Goal: Transaction & Acquisition: Purchase product/service

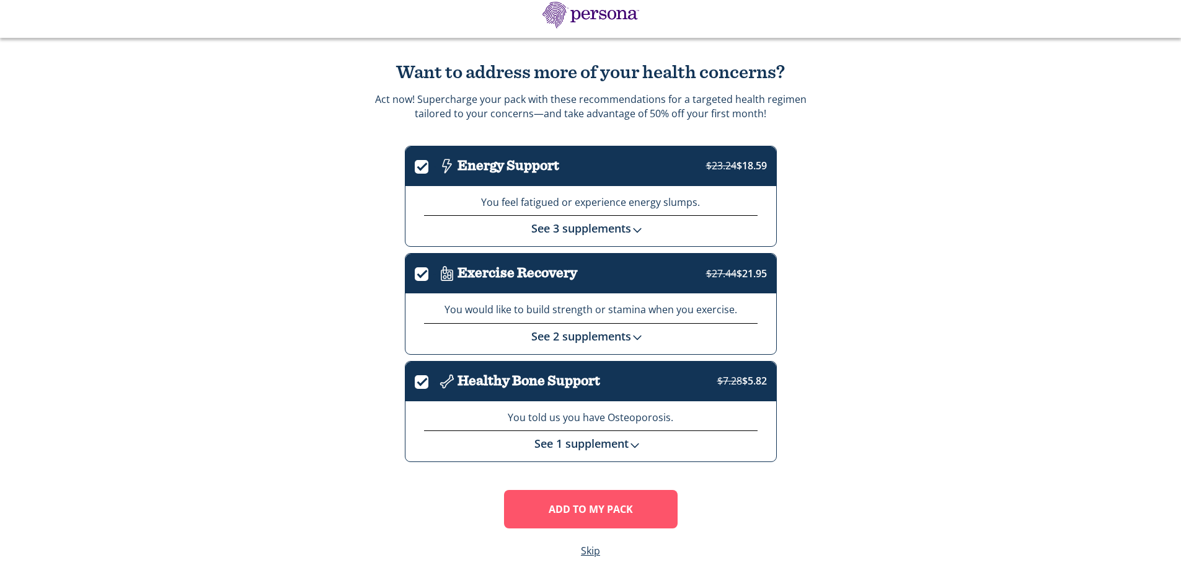
scroll to position [54, 0]
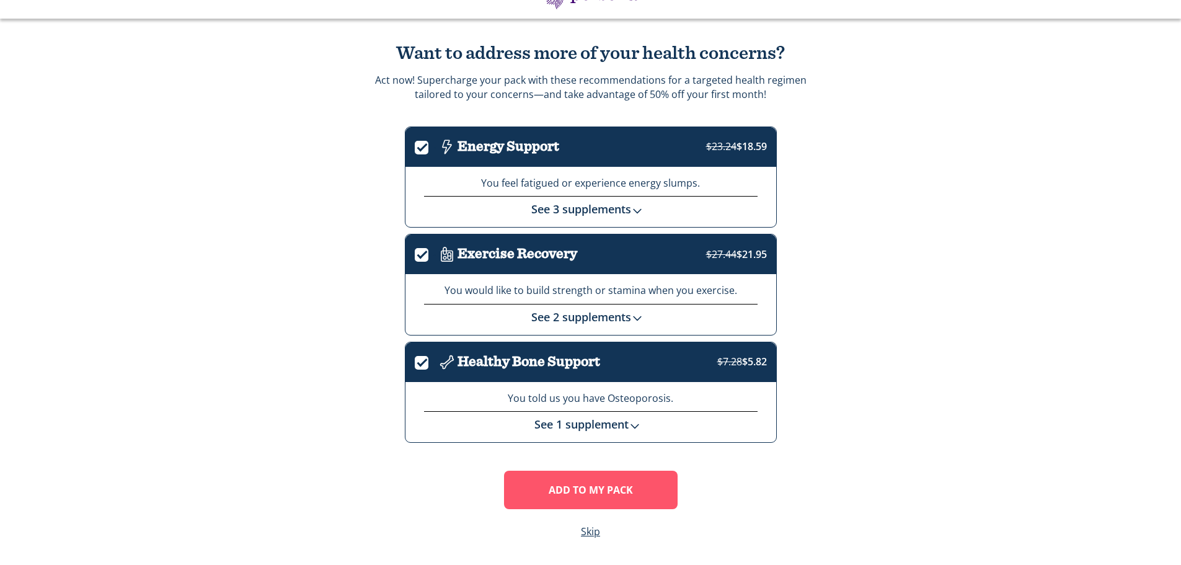
click at [631, 425] on img at bounding box center [635, 426] width 12 height 12
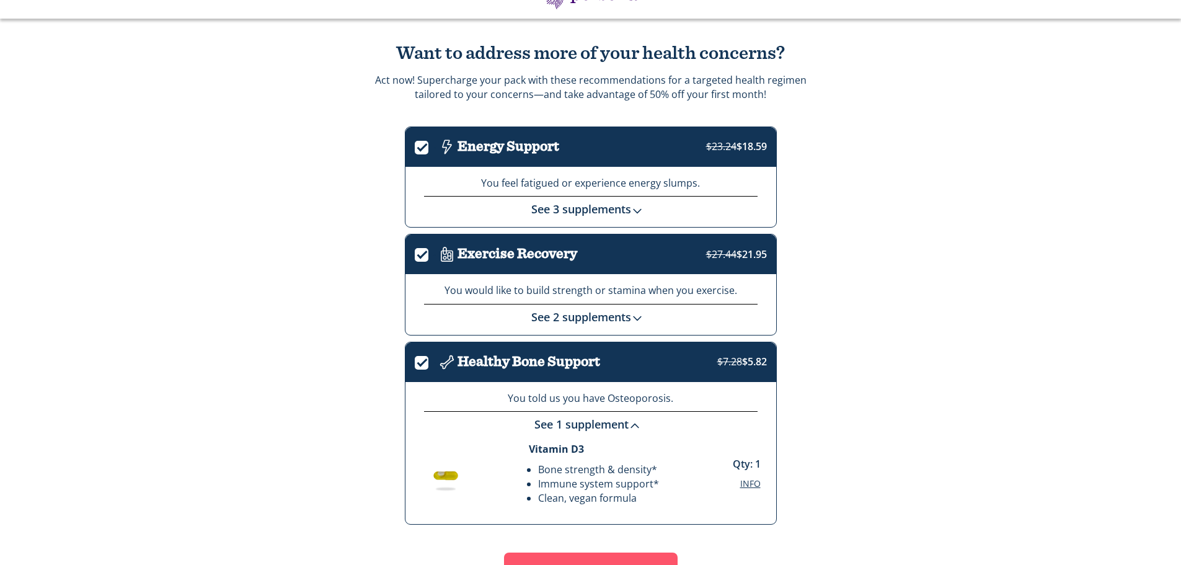
click at [638, 424] on img at bounding box center [635, 426] width 12 height 12
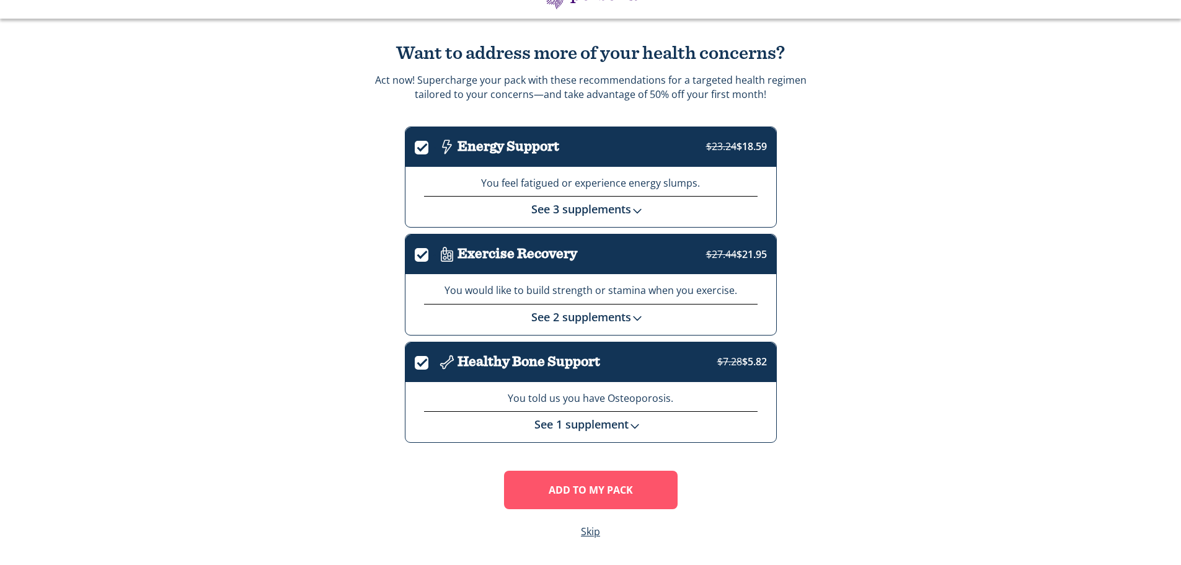
click at [616, 213] on link "See 3 supplements" at bounding box center [590, 209] width 118 height 15
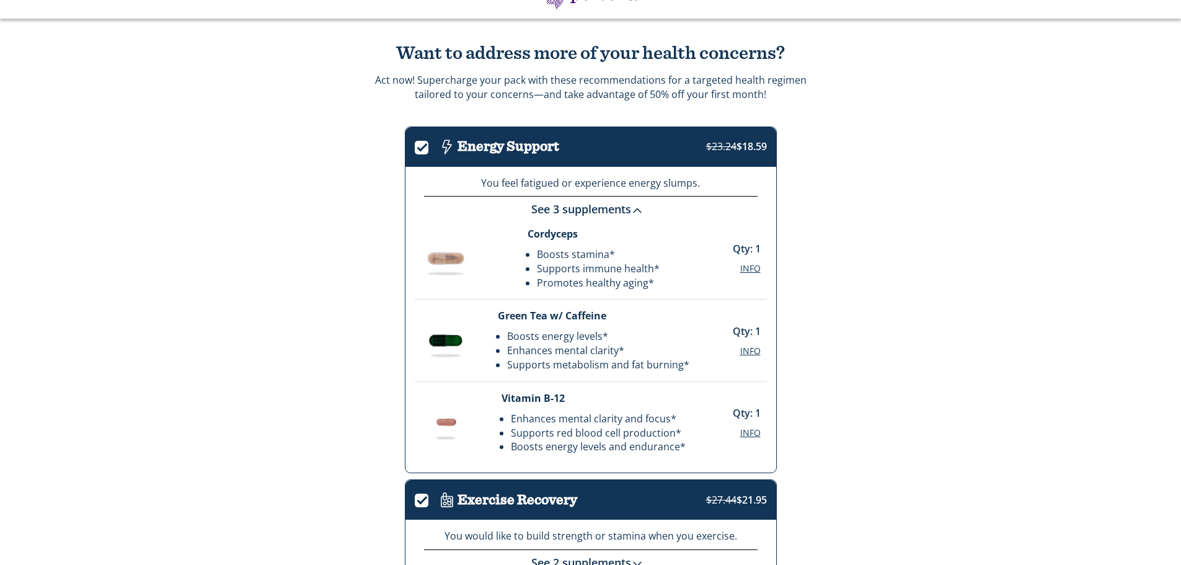
click at [637, 211] on img at bounding box center [637, 211] width 12 height 12
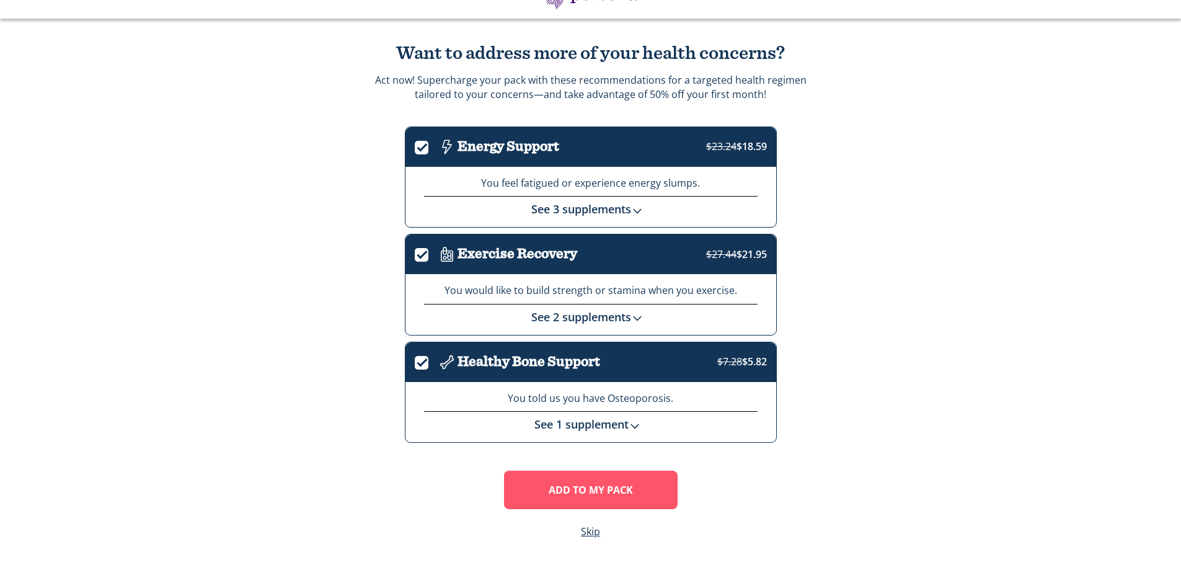
click at [638, 322] on img at bounding box center [637, 318] width 12 height 12
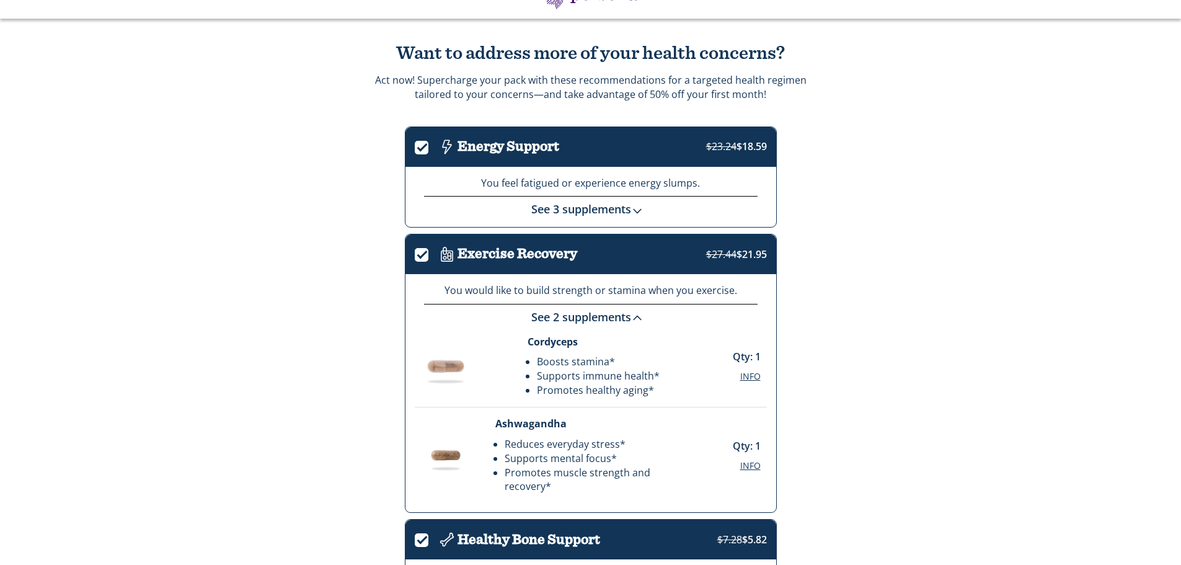
click at [638, 316] on img at bounding box center [637, 318] width 12 height 12
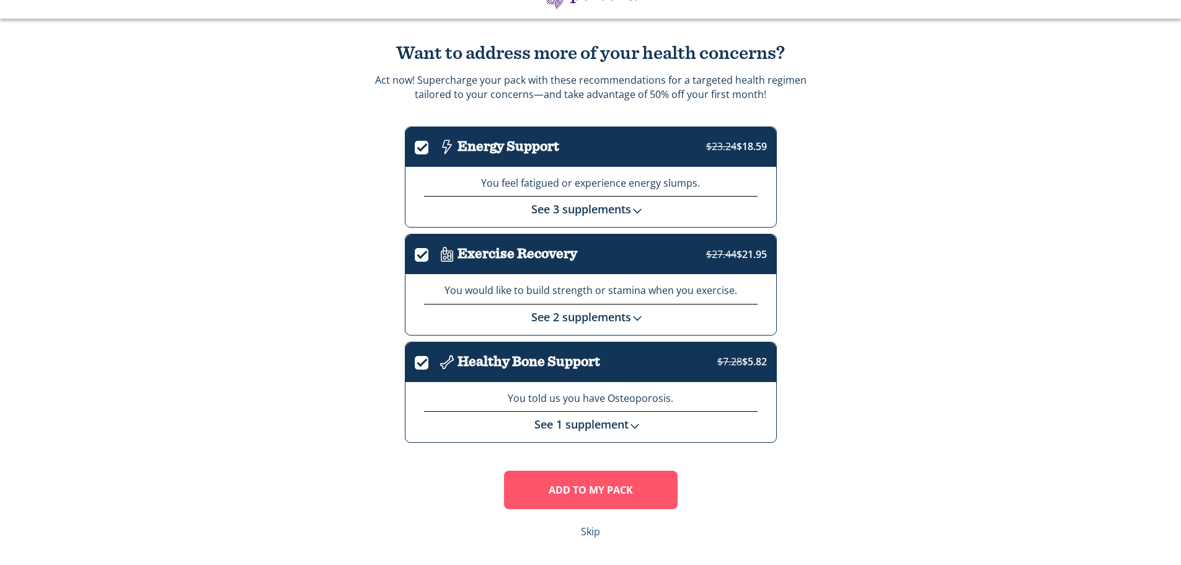
click at [590, 530] on link "Skip" at bounding box center [590, 532] width 19 height 14
